Goal: Find specific page/section: Find specific page/section

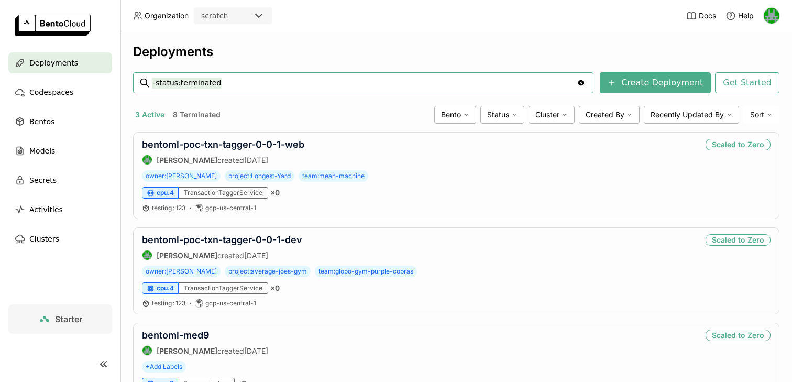
click at [262, 15] on icon at bounding box center [258, 15] width 13 height 13
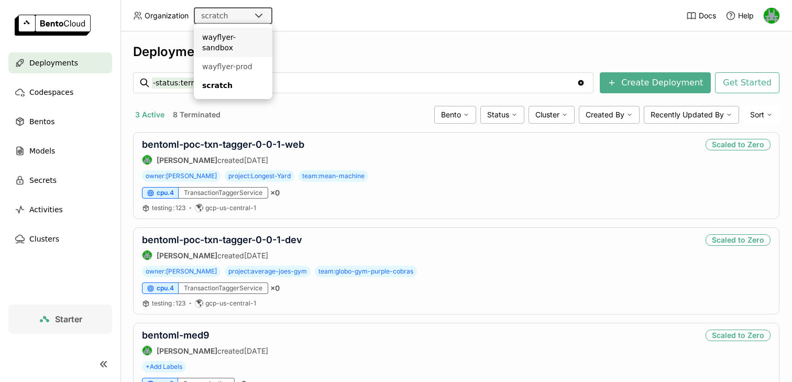
click at [250, 39] on div "wayflyer-sandbox" at bounding box center [233, 42] width 62 height 21
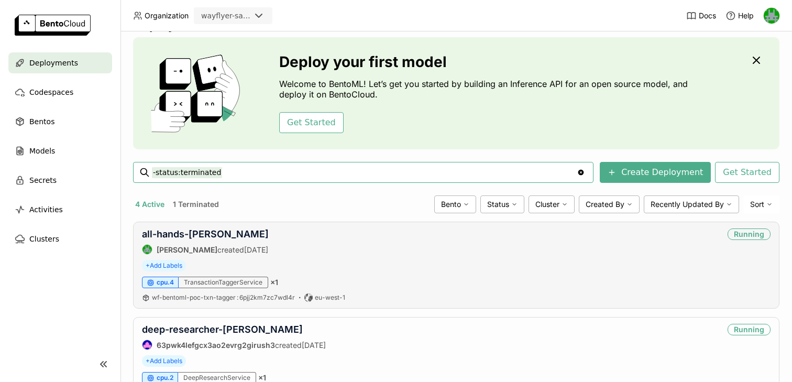
scroll to position [28, 0]
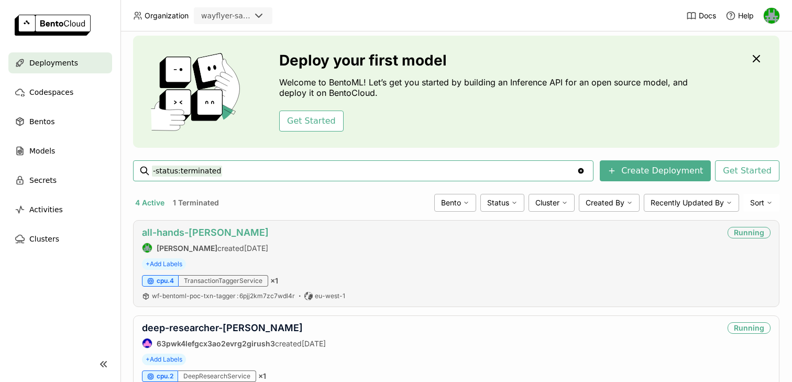
click at [170, 233] on link "all-hands-dev" at bounding box center [205, 232] width 127 height 11
